Goal: Task Accomplishment & Management: Use online tool/utility

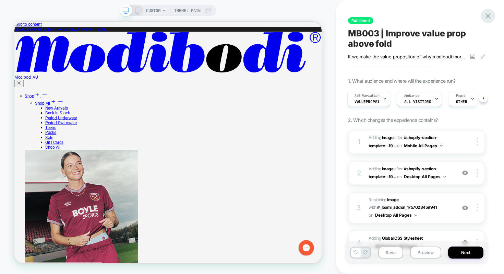
click at [487, 16] on icon at bounding box center [487, 15] width 9 height 9
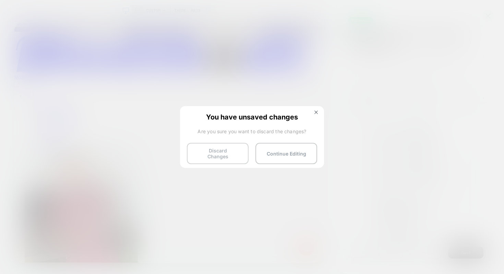
click at [217, 152] on button "Discard Changes" at bounding box center [218, 153] width 62 height 21
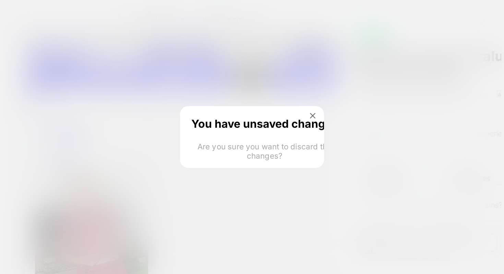
click at [217, 152] on html "CUSTOM Theme: MAIN Published MB003 | Improve value prop above fold If we make t…" at bounding box center [252, 211] width 504 height 422
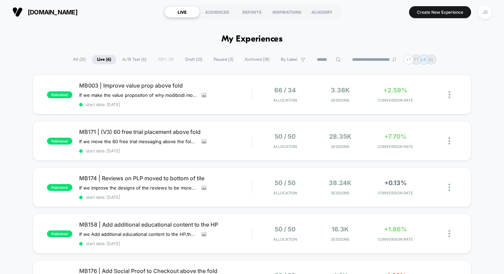
click at [181, 57] on span "Draft ( 12 )" at bounding box center [193, 59] width 27 height 9
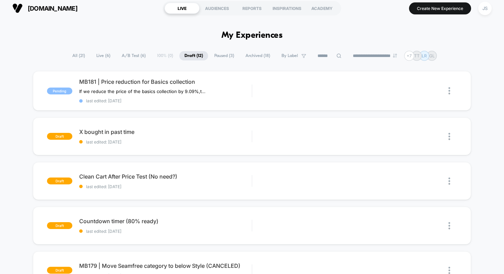
click at [213, 56] on span "Paused ( 3 )" at bounding box center [224, 55] width 30 height 9
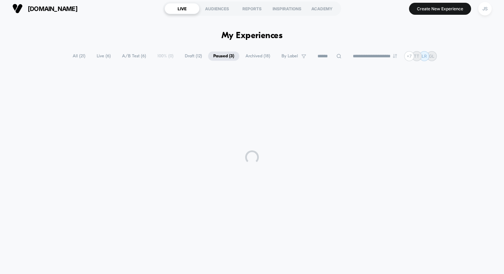
scroll to position [3, 0]
click at [181, 46] on div "**********" at bounding box center [252, 144] width 504 height 246
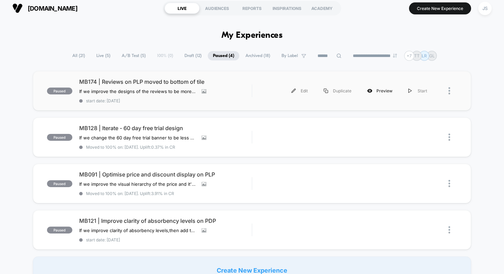
click at [378, 89] on div "Preview" at bounding box center [379, 90] width 41 height 15
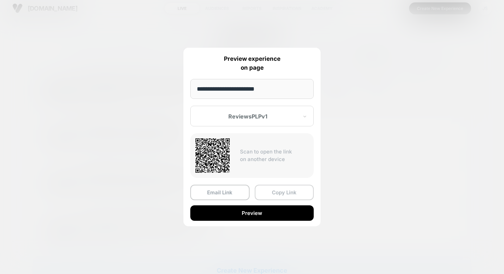
click at [273, 190] on button "Copy Link" at bounding box center [284, 191] width 59 height 15
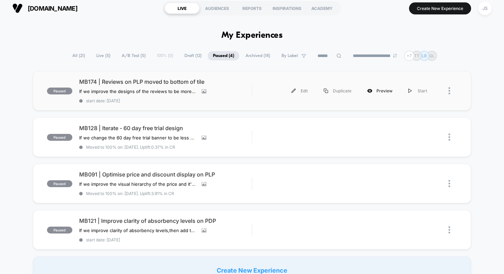
click at [382, 92] on div "Preview" at bounding box center [379, 90] width 41 height 15
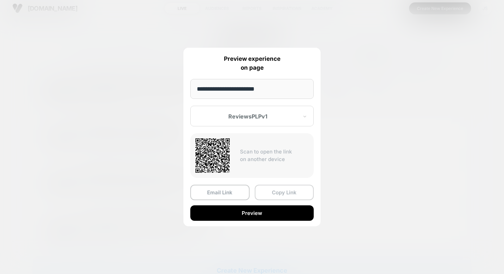
click at [271, 193] on button "Copy Link" at bounding box center [284, 191] width 59 height 15
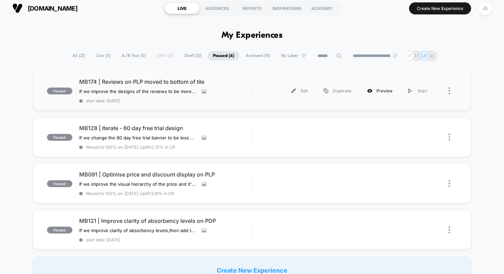
click at [379, 92] on div "Preview" at bounding box center [379, 90] width 41 height 15
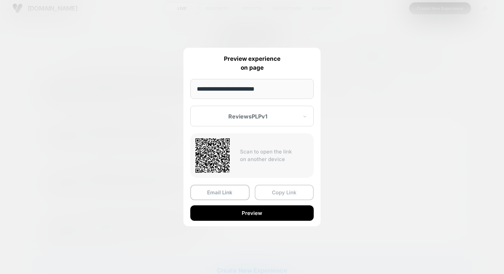
click at [270, 189] on button "Copy Link" at bounding box center [284, 191] width 59 height 15
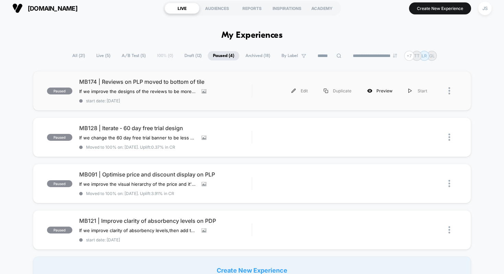
click at [375, 92] on div "Preview" at bounding box center [379, 90] width 41 height 15
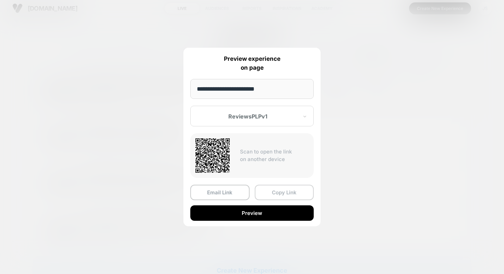
click at [256, 190] on button "Copy Link" at bounding box center [284, 191] width 59 height 15
